Goal: Transaction & Acquisition: Obtain resource

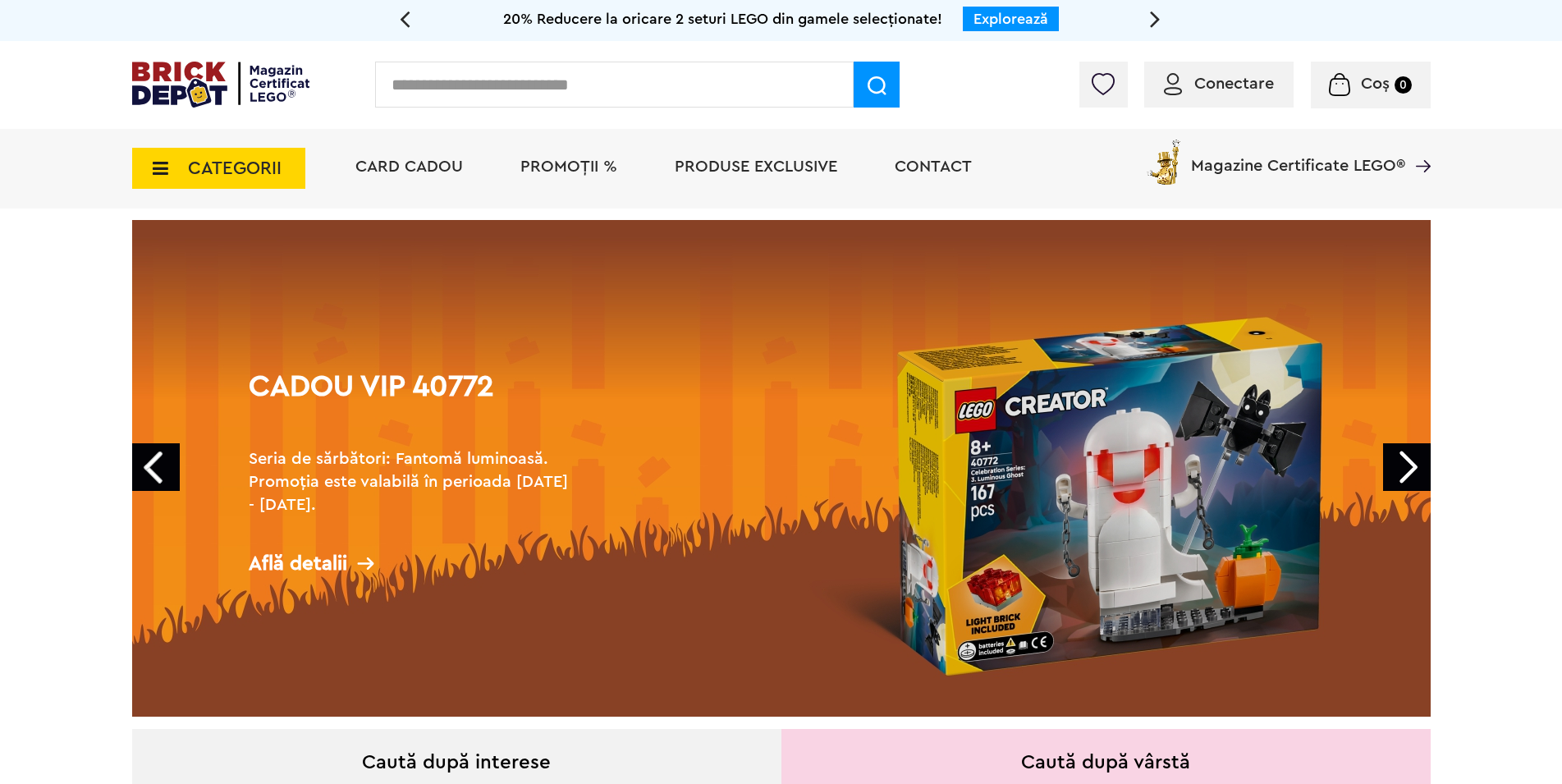
click at [577, 172] on span "PROMOȚII %" at bounding box center [568, 166] width 97 height 16
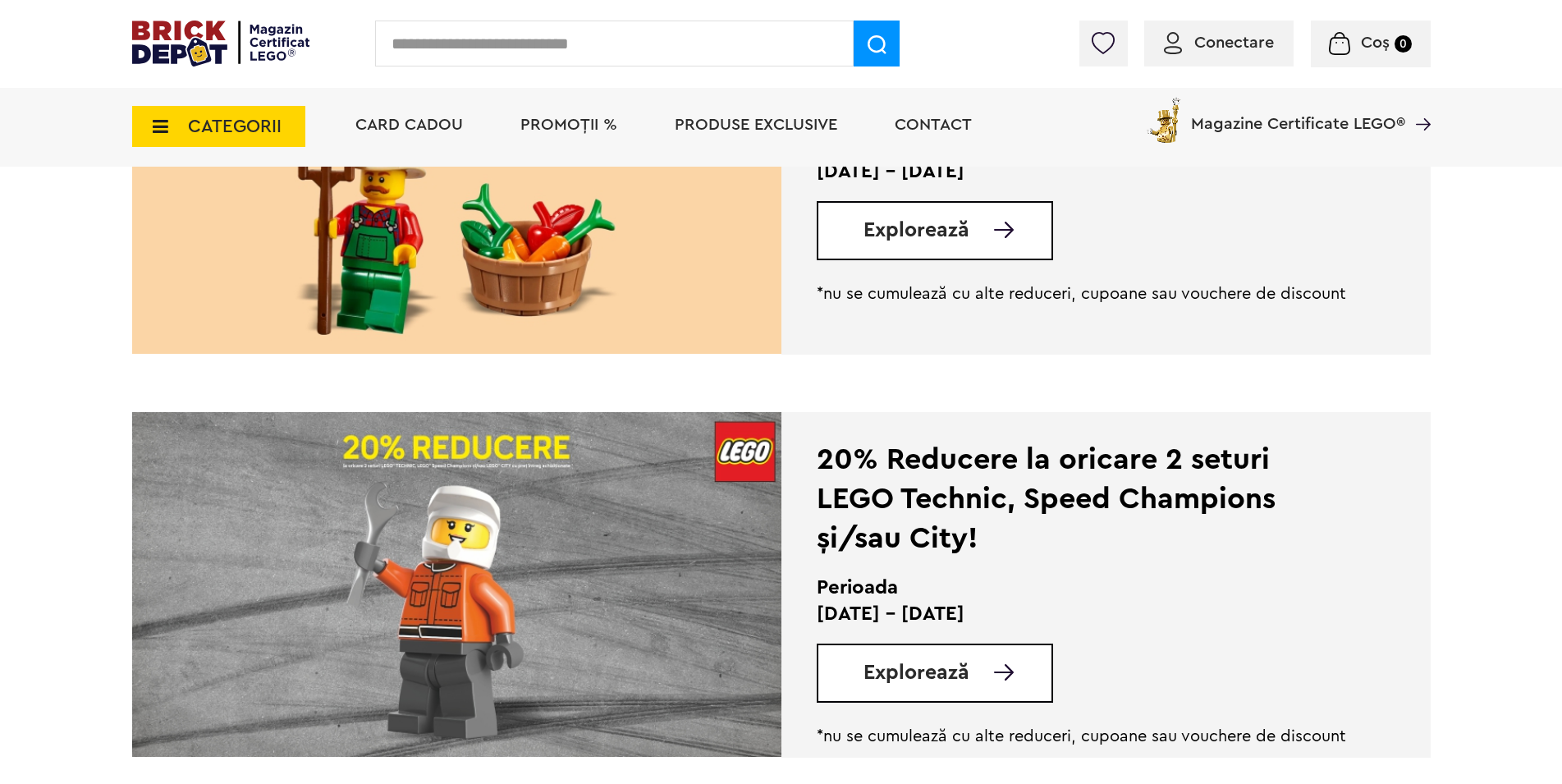
scroll to position [279, 0]
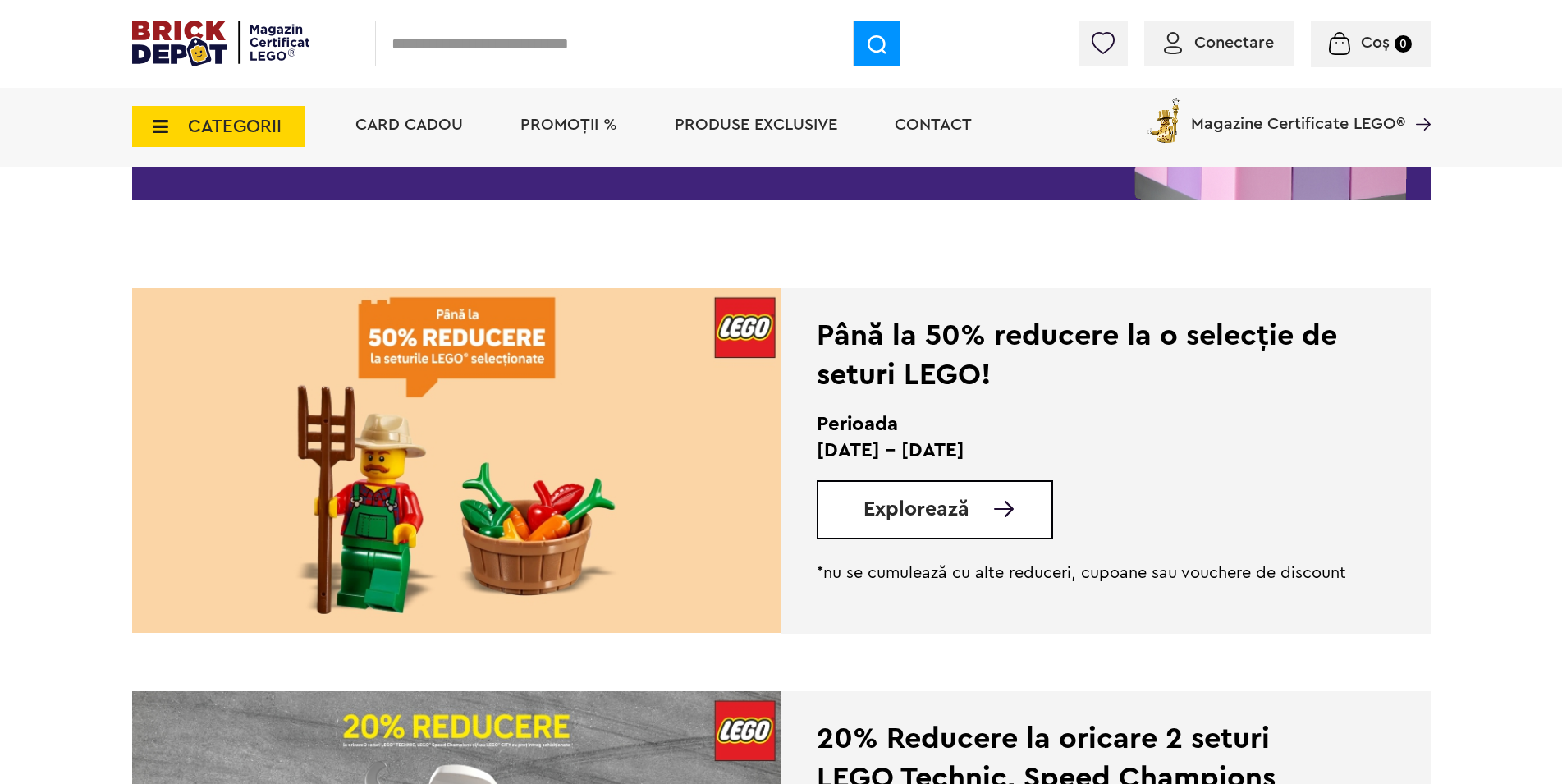
click at [555, 416] on img at bounding box center [456, 460] width 649 height 344
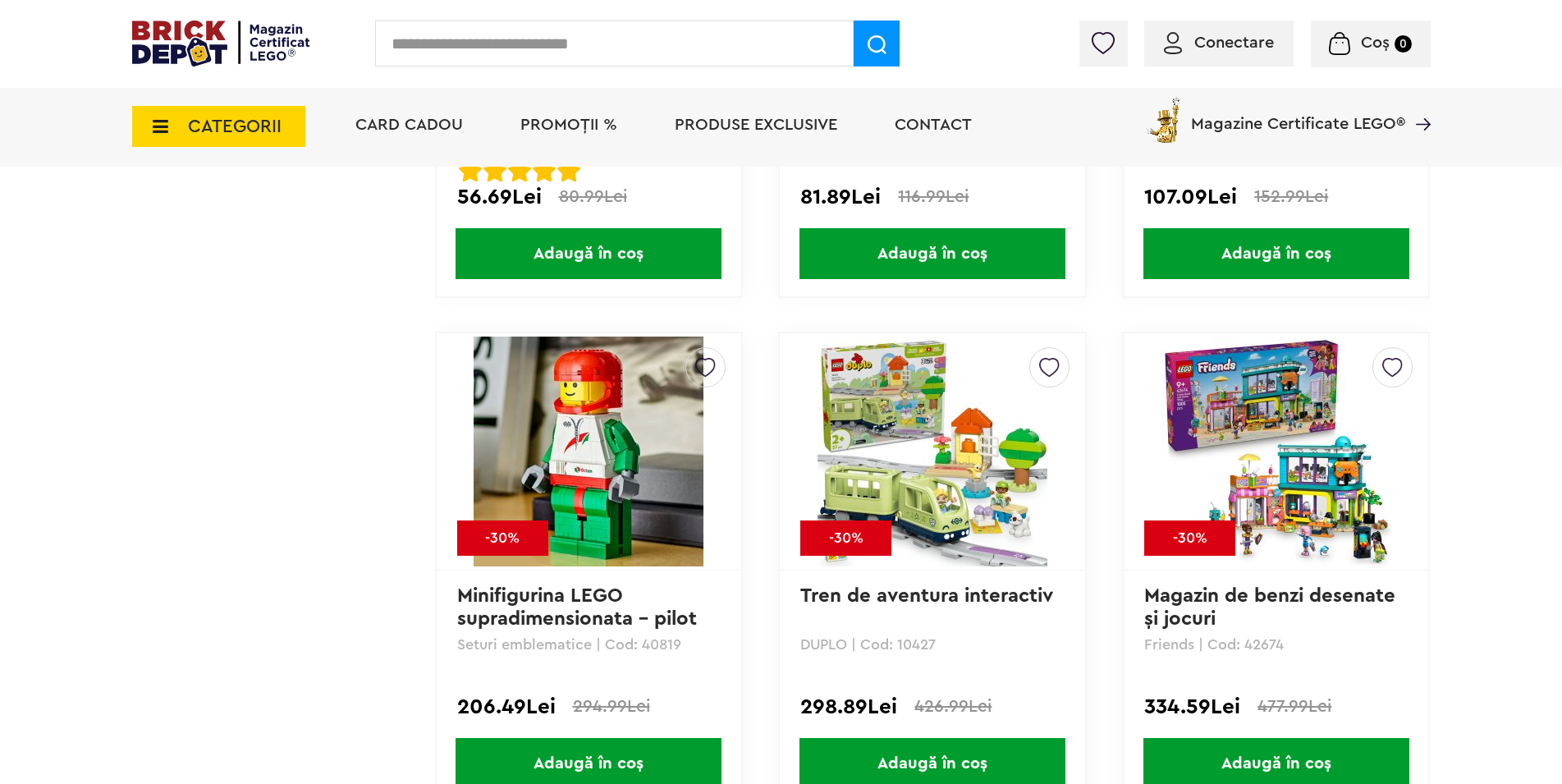
scroll to position [2650, 0]
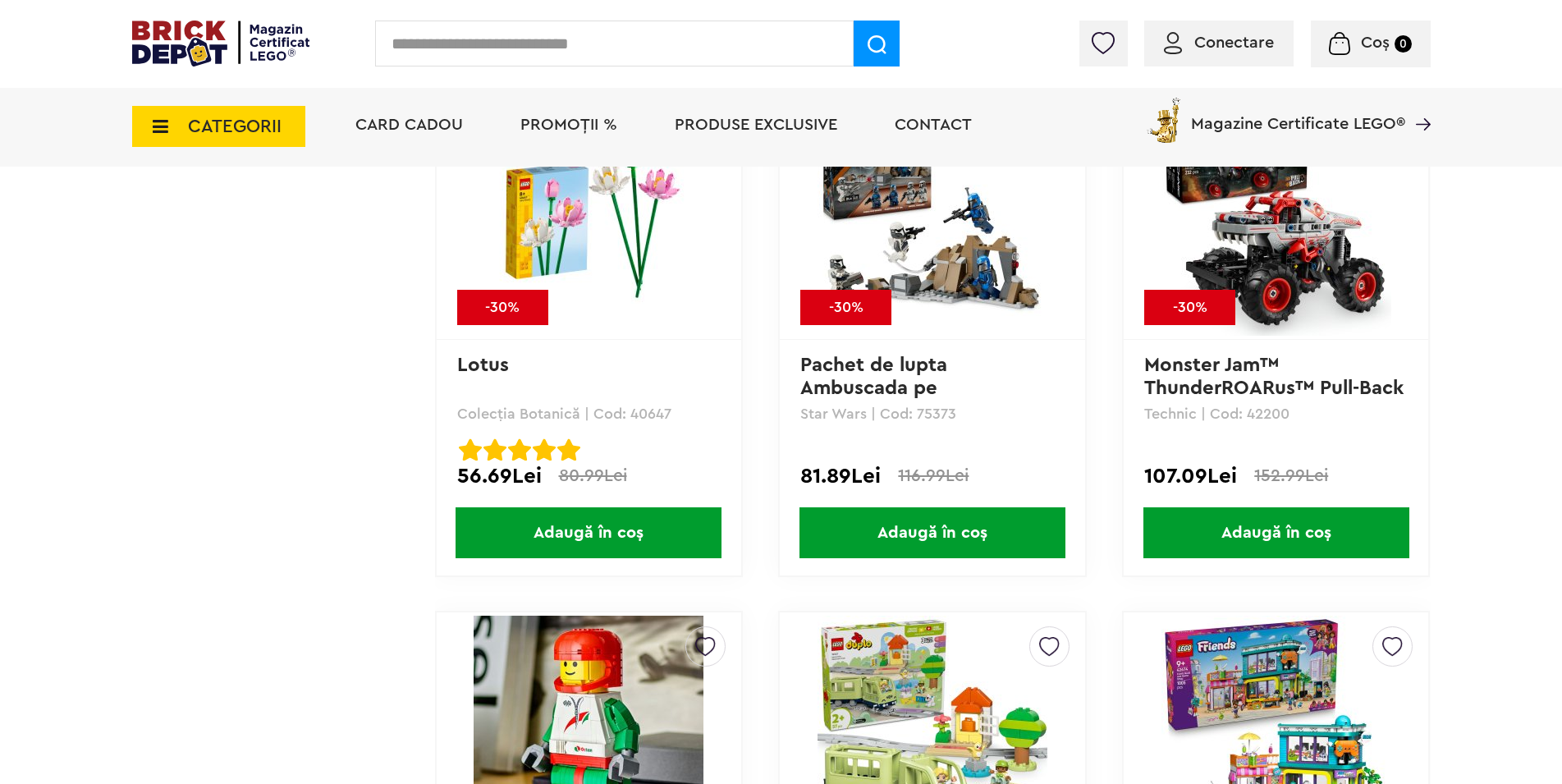
click at [586, 653] on img at bounding box center [588, 730] width 230 height 230
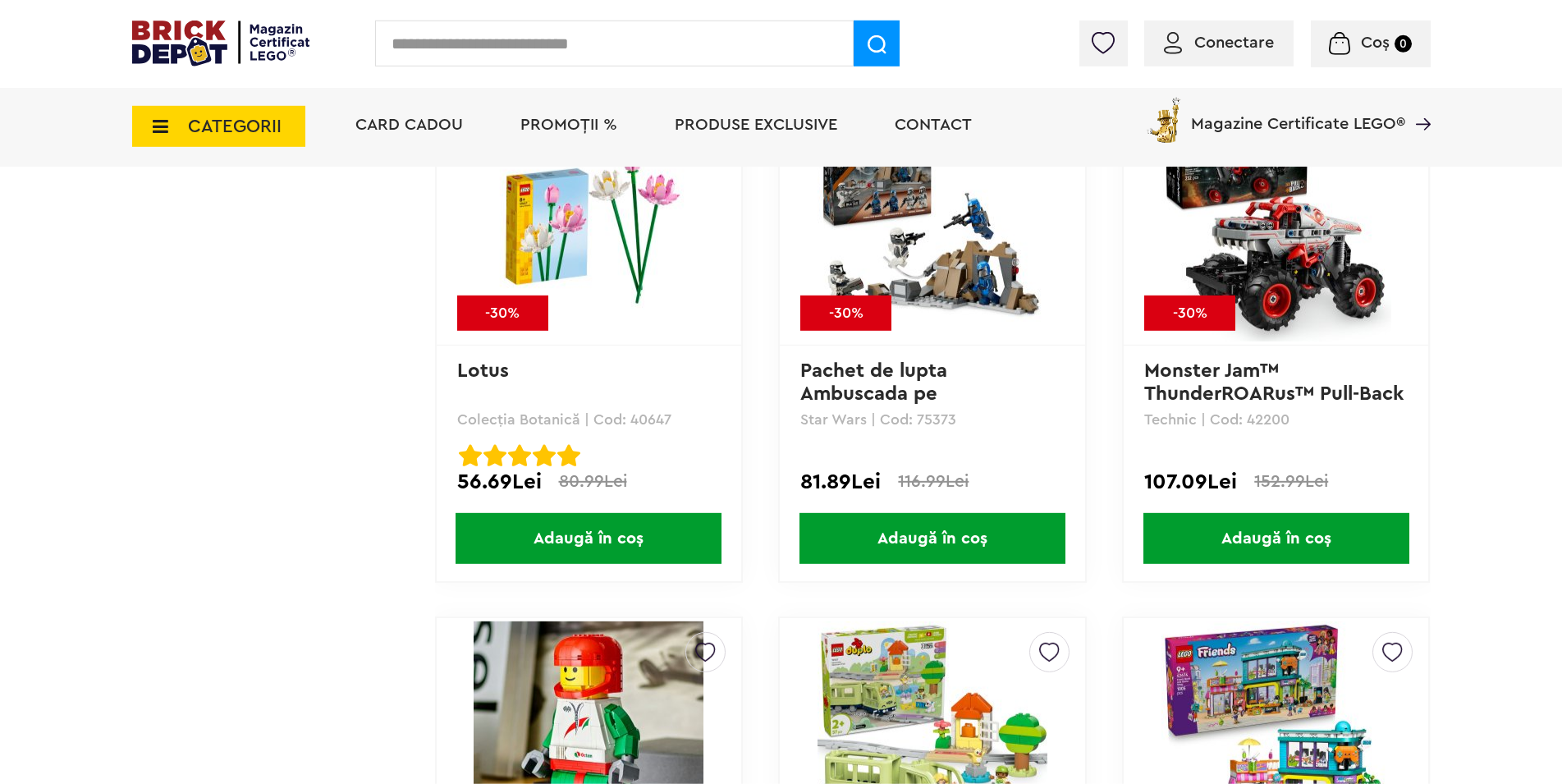
scroll to position [2650, 0]
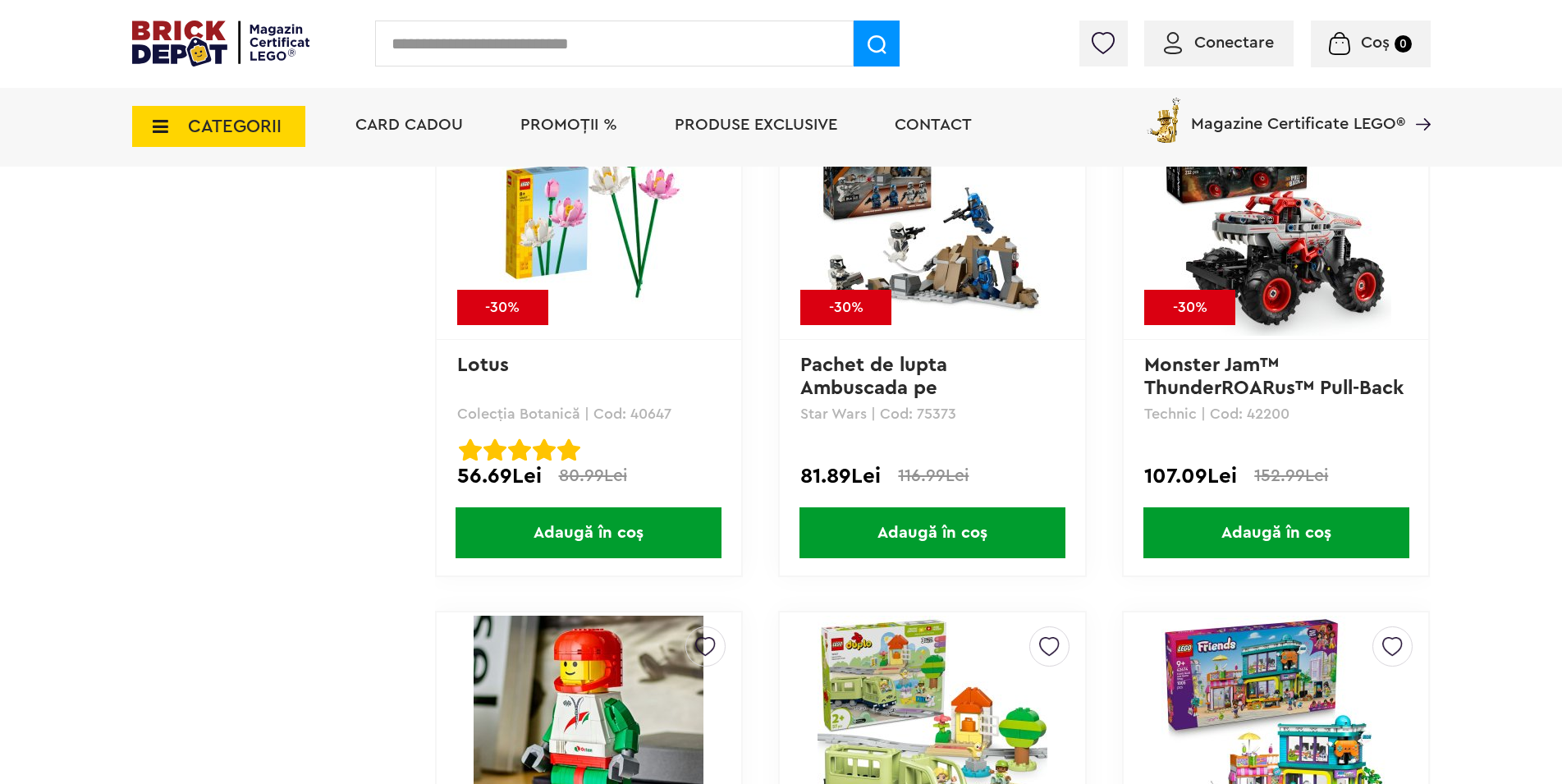
click at [601, 677] on img at bounding box center [588, 730] width 230 height 230
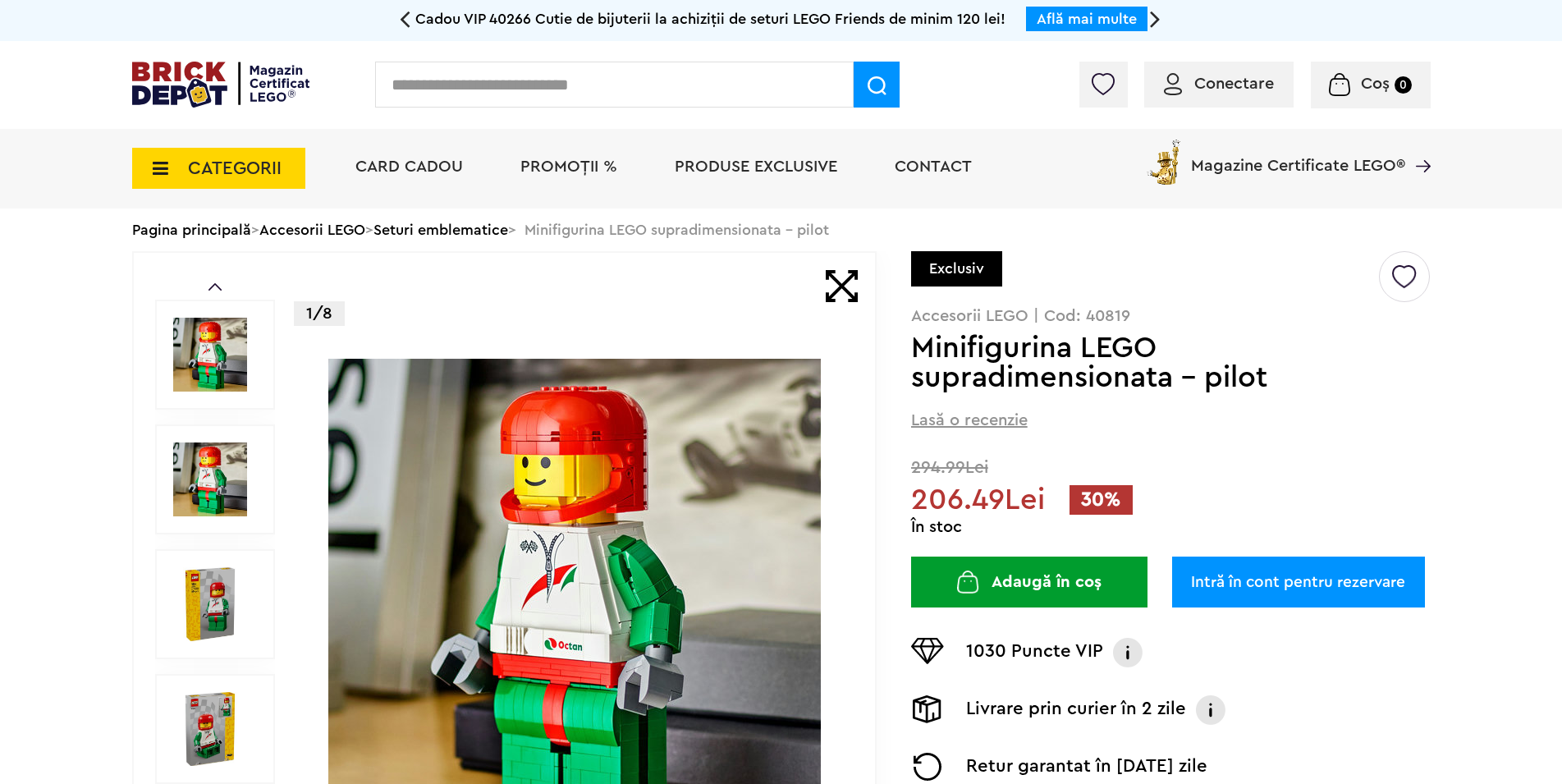
click at [1269, 574] on link "Intră în cont pentru rezervare" at bounding box center [1298, 582] width 253 height 51
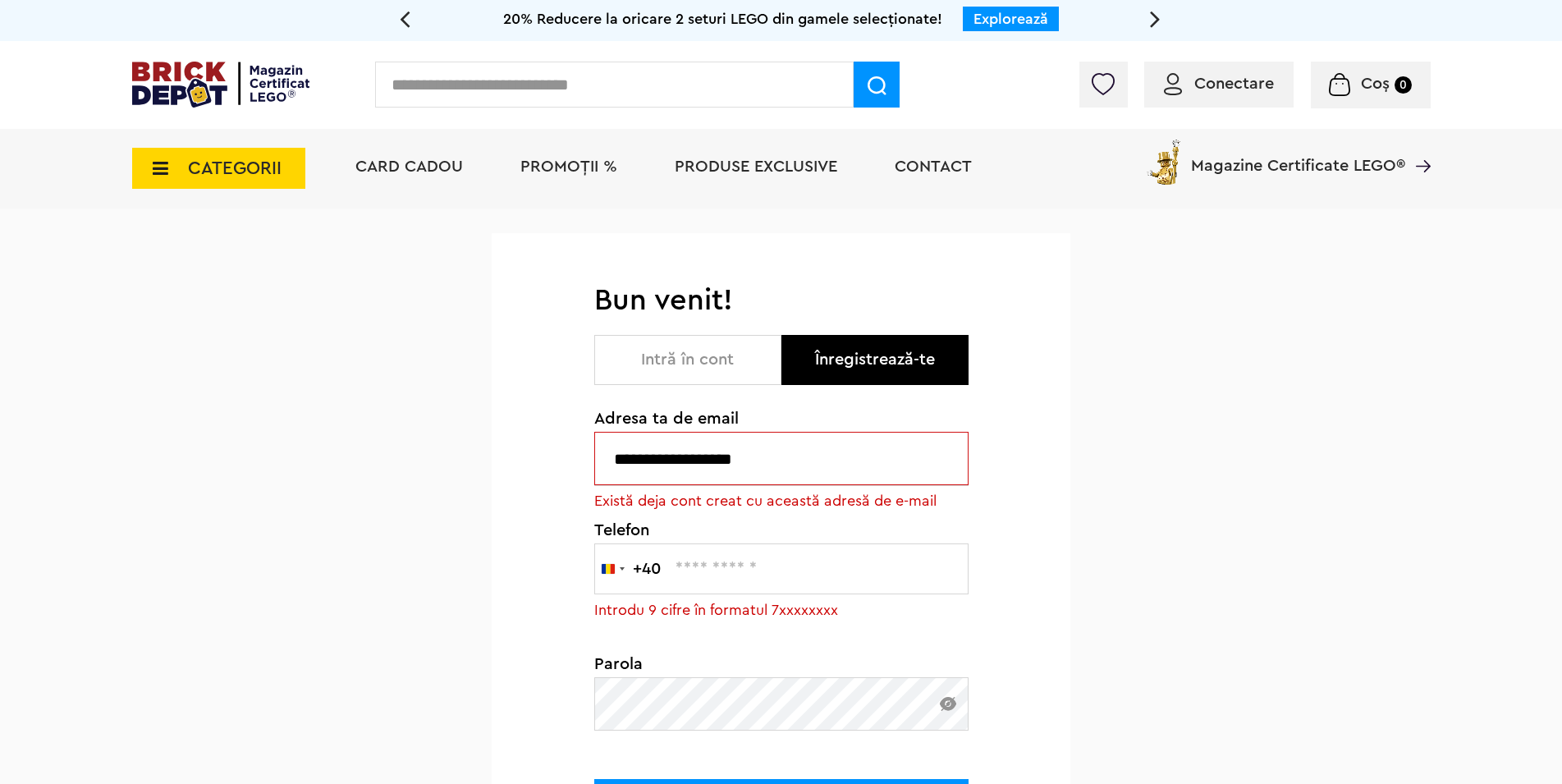
click at [685, 357] on button "Intră în cont" at bounding box center [687, 360] width 187 height 50
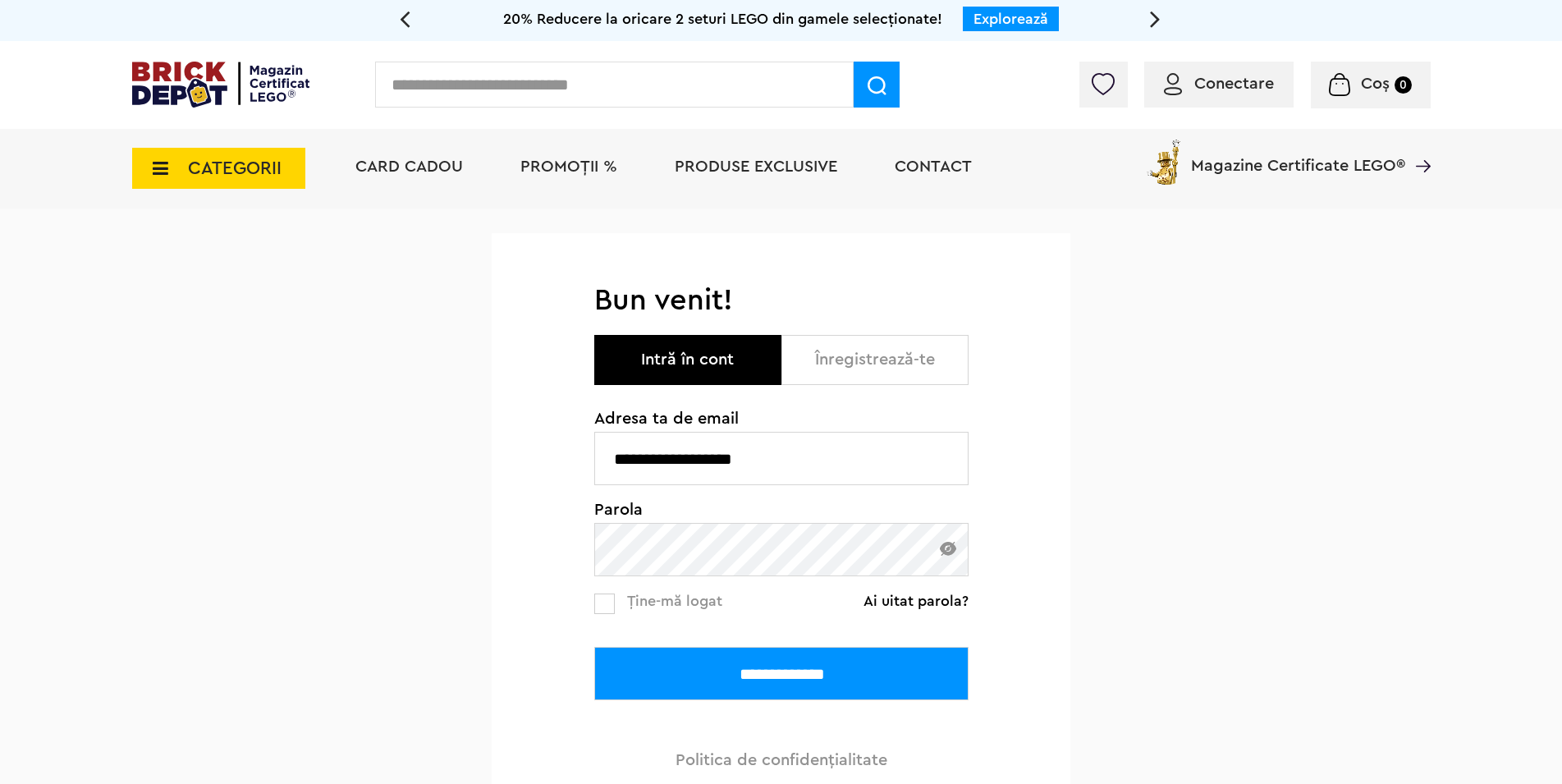
click at [619, 598] on link "Ține-mă logat" at bounding box center [658, 603] width 128 height 21
click at [725, 672] on input "**********" at bounding box center [781, 673] width 374 height 53
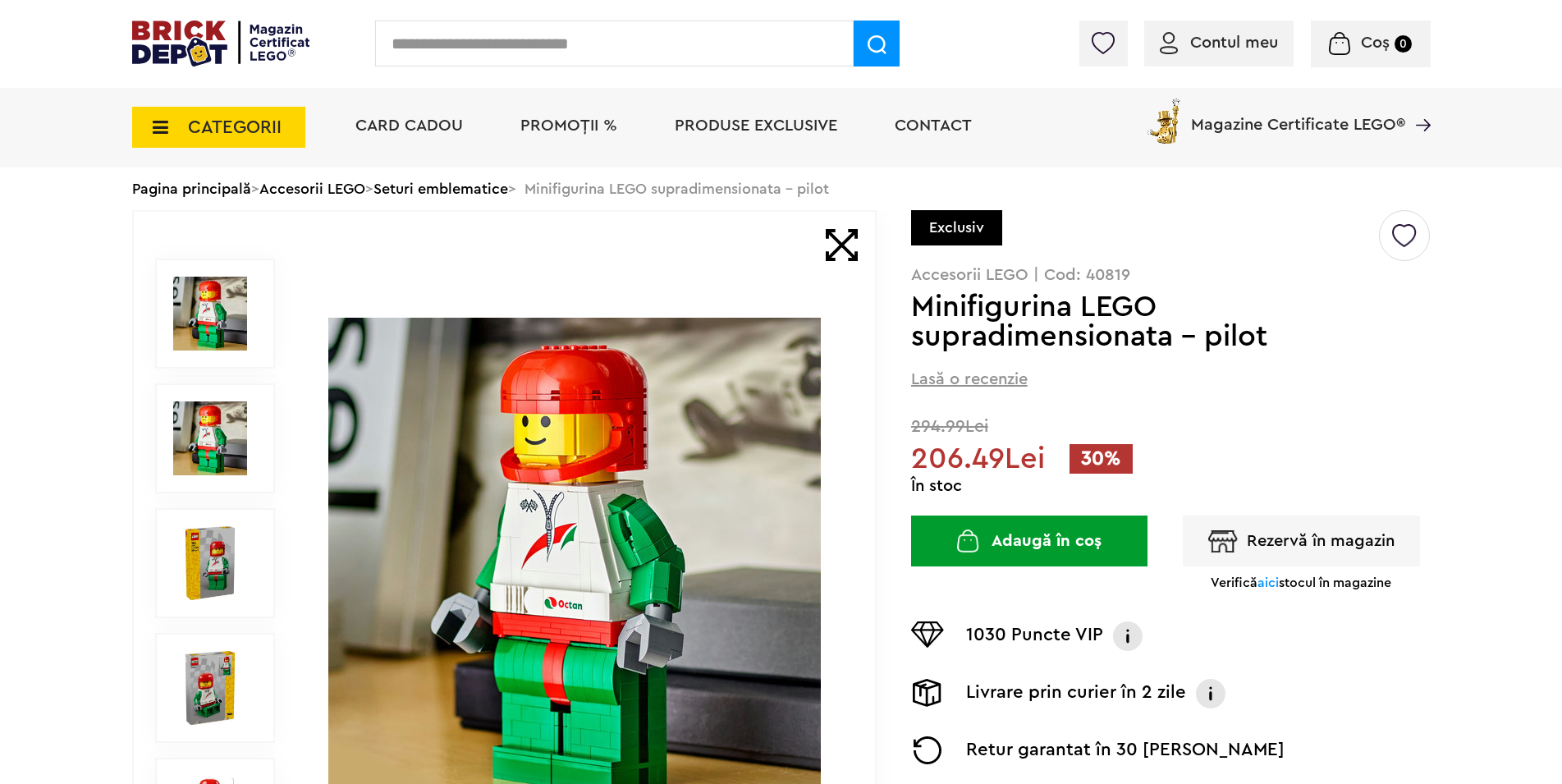
scroll to position [320, 0]
